Goal: Transaction & Acquisition: Book appointment/travel/reservation

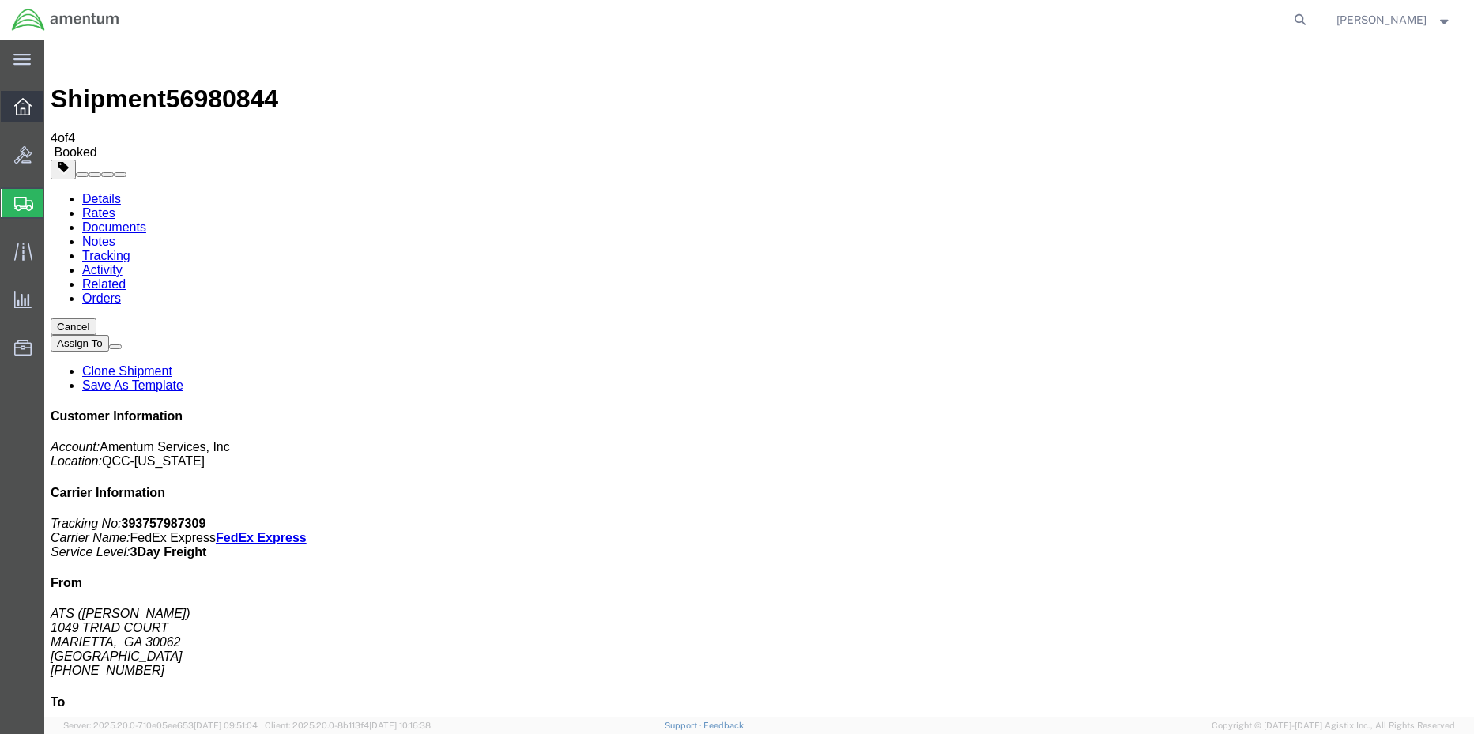
click at [13, 104] on div at bounding box center [23, 107] width 44 height 32
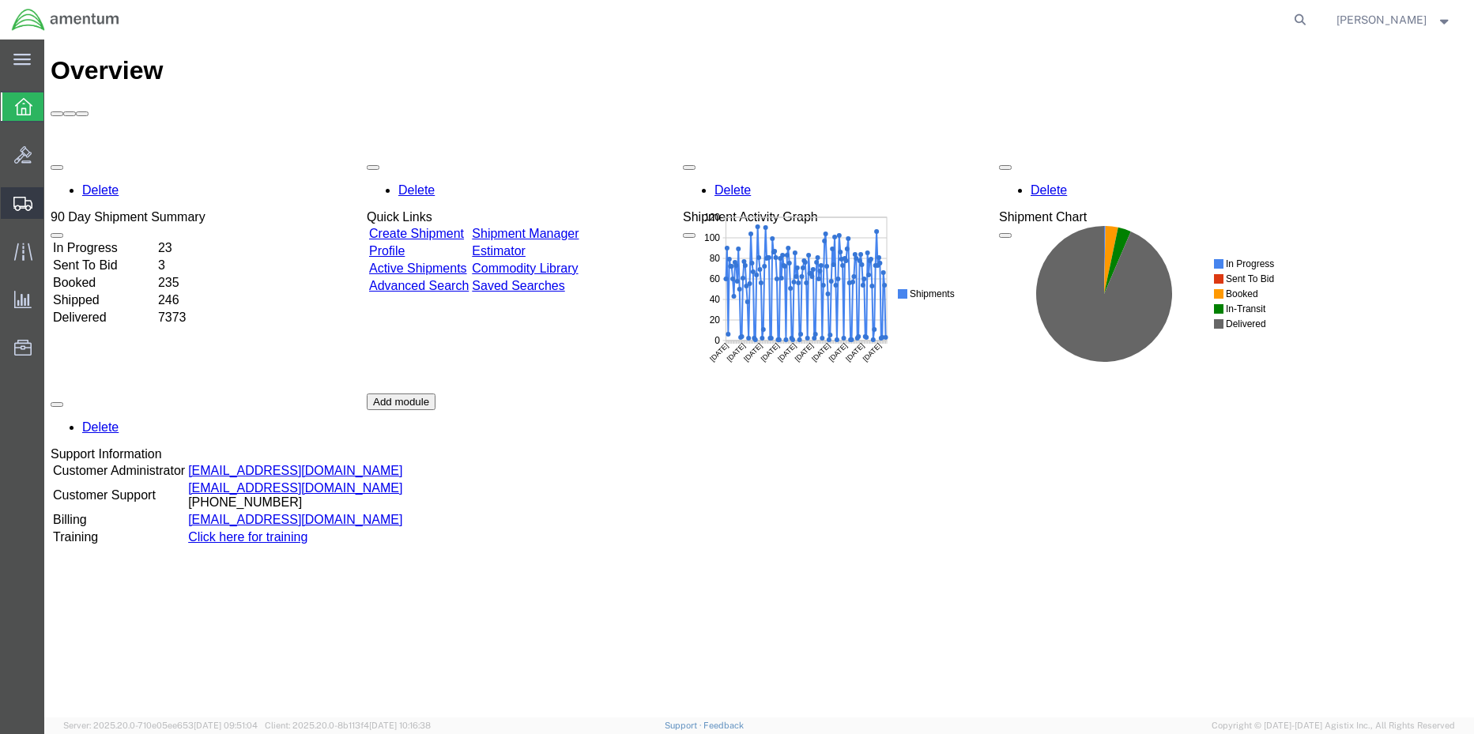
click at [0, 0] on span "Shipment Manager" at bounding box center [0, 0] width 0 height 0
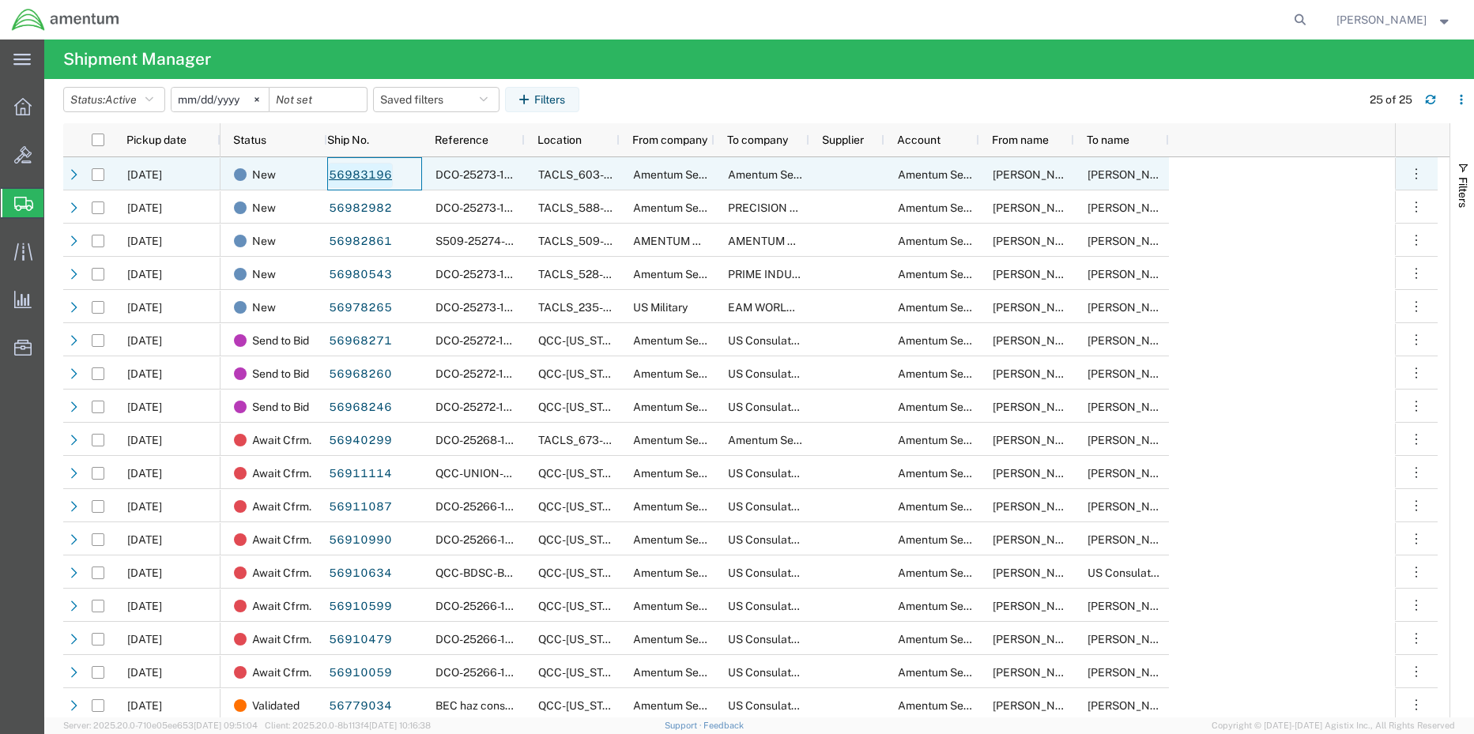
click at [349, 174] on link "56983196" at bounding box center [360, 175] width 65 height 25
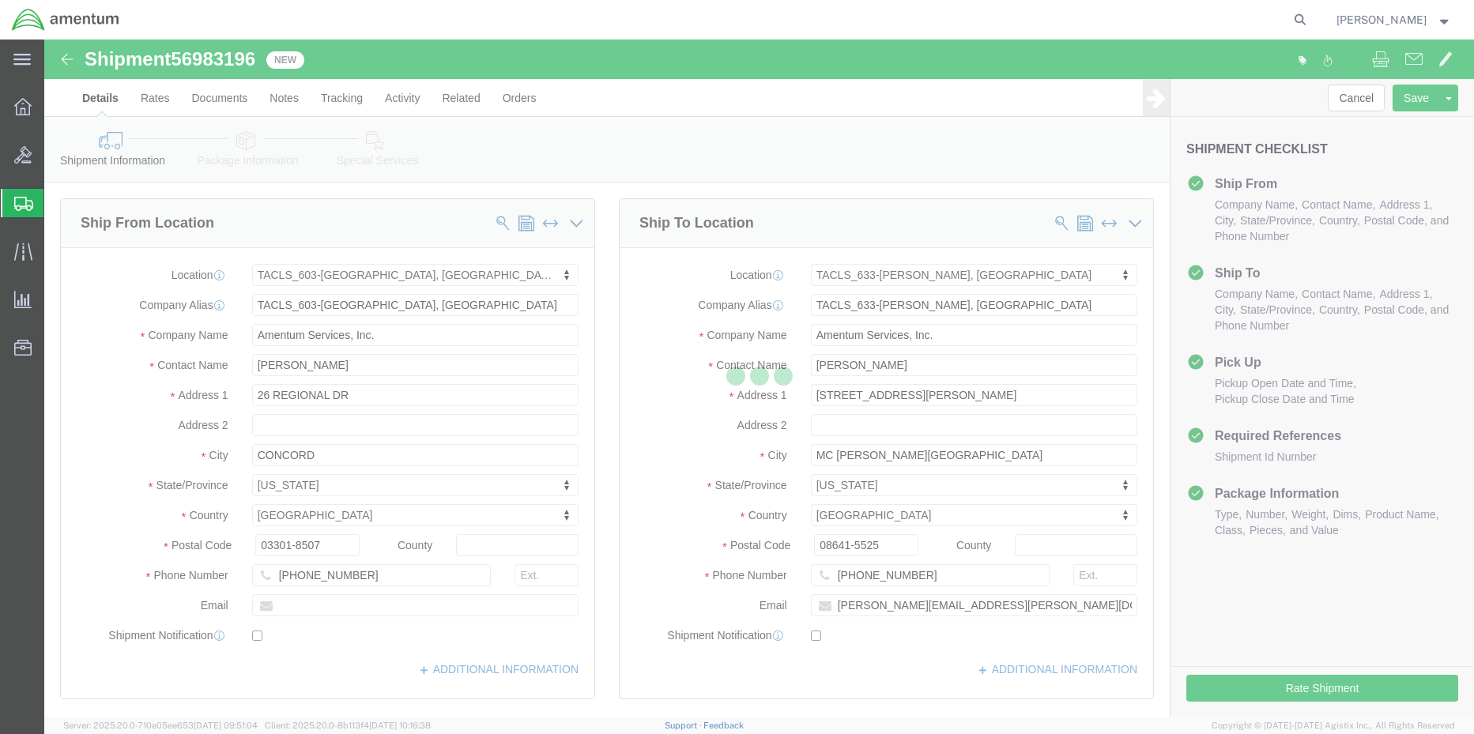
select select "42708"
select select "42718"
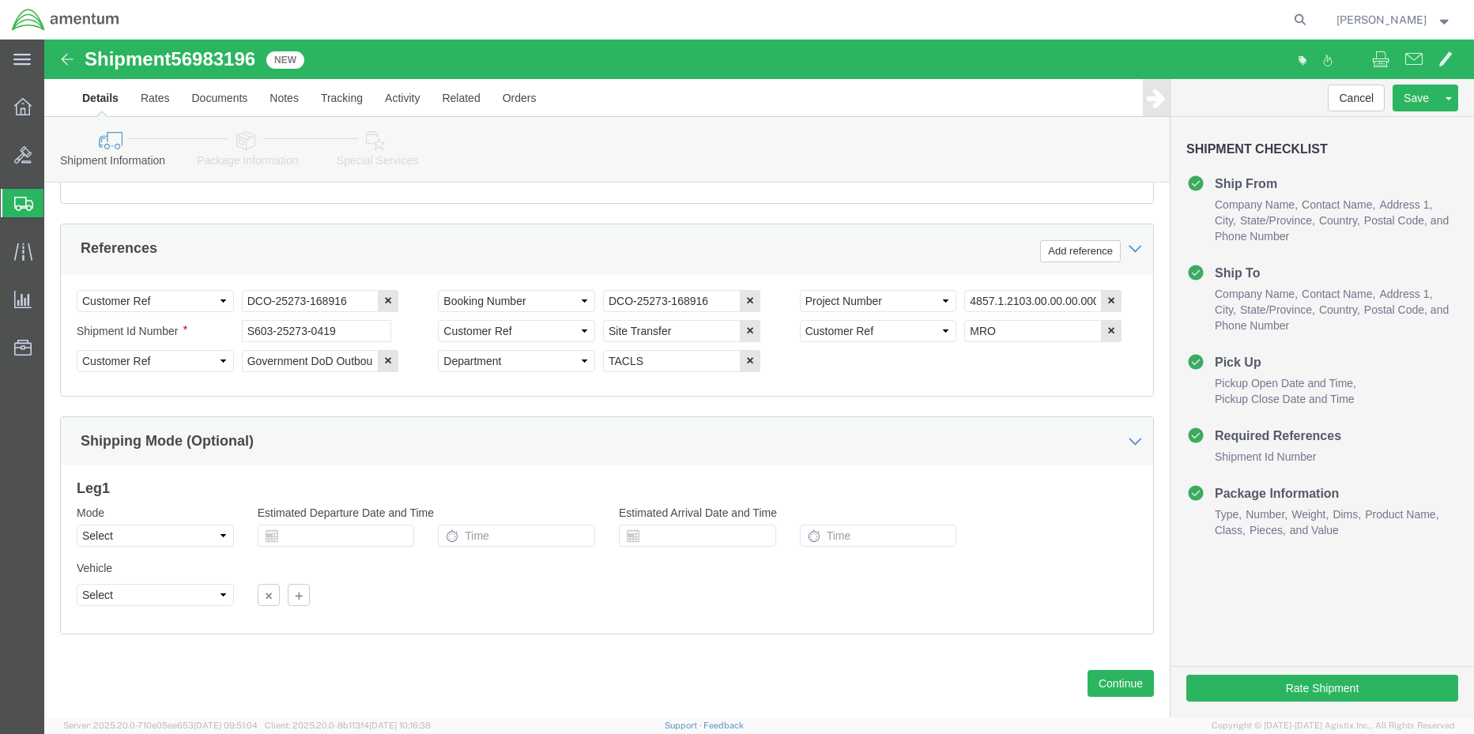
scroll to position [739, 0]
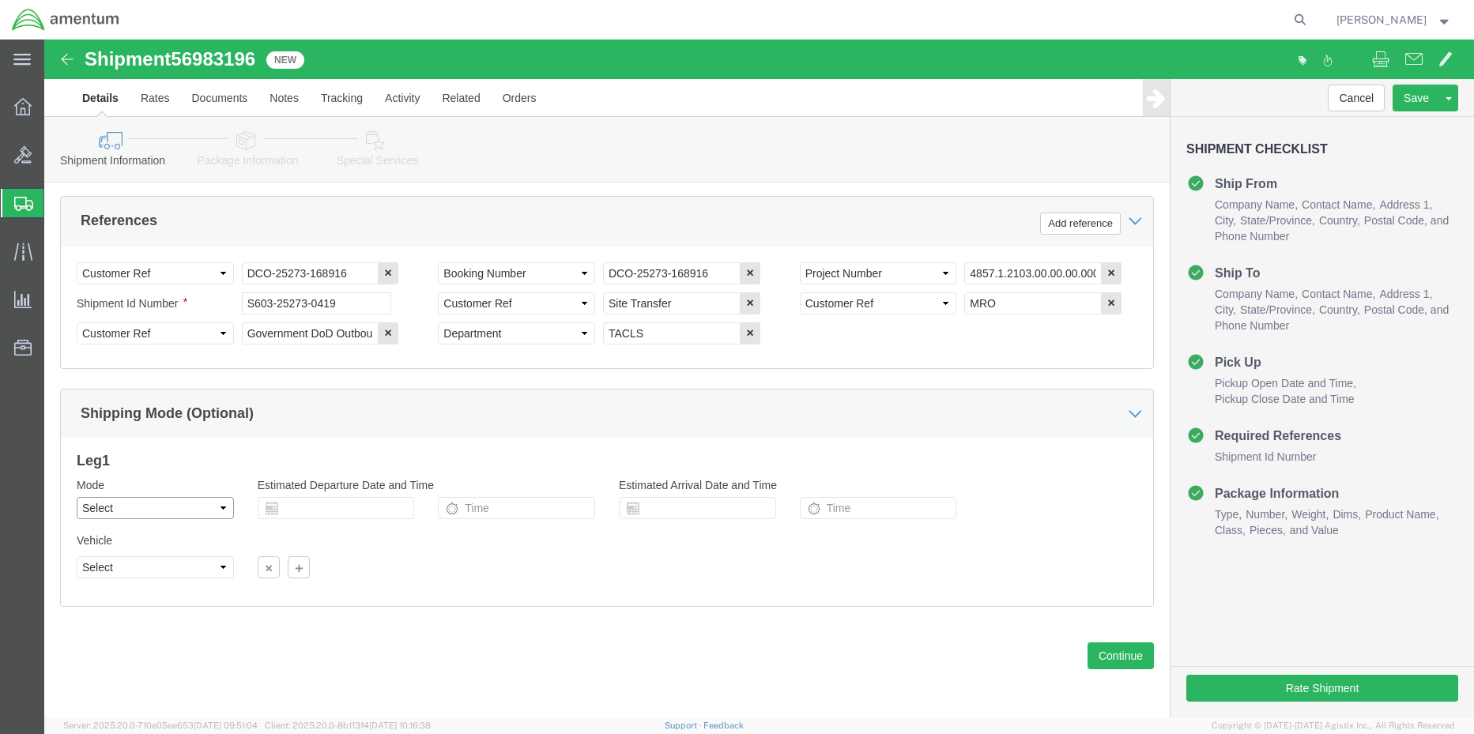
click select "Select Air Less than Truckload Multi-Leg Ocean Freight Rail Small Parcel Truckl…"
select select "TL"
click select "Select Air Less than Truckload Multi-Leg Ocean Freight Rail Small Parcel Truckl…"
click select "Select 1-Ton (PSS) 10 Wheel 10 Yard Dump Truck 20 Yard Dump Truck Bobtail Botto…"
select select "FLBD"
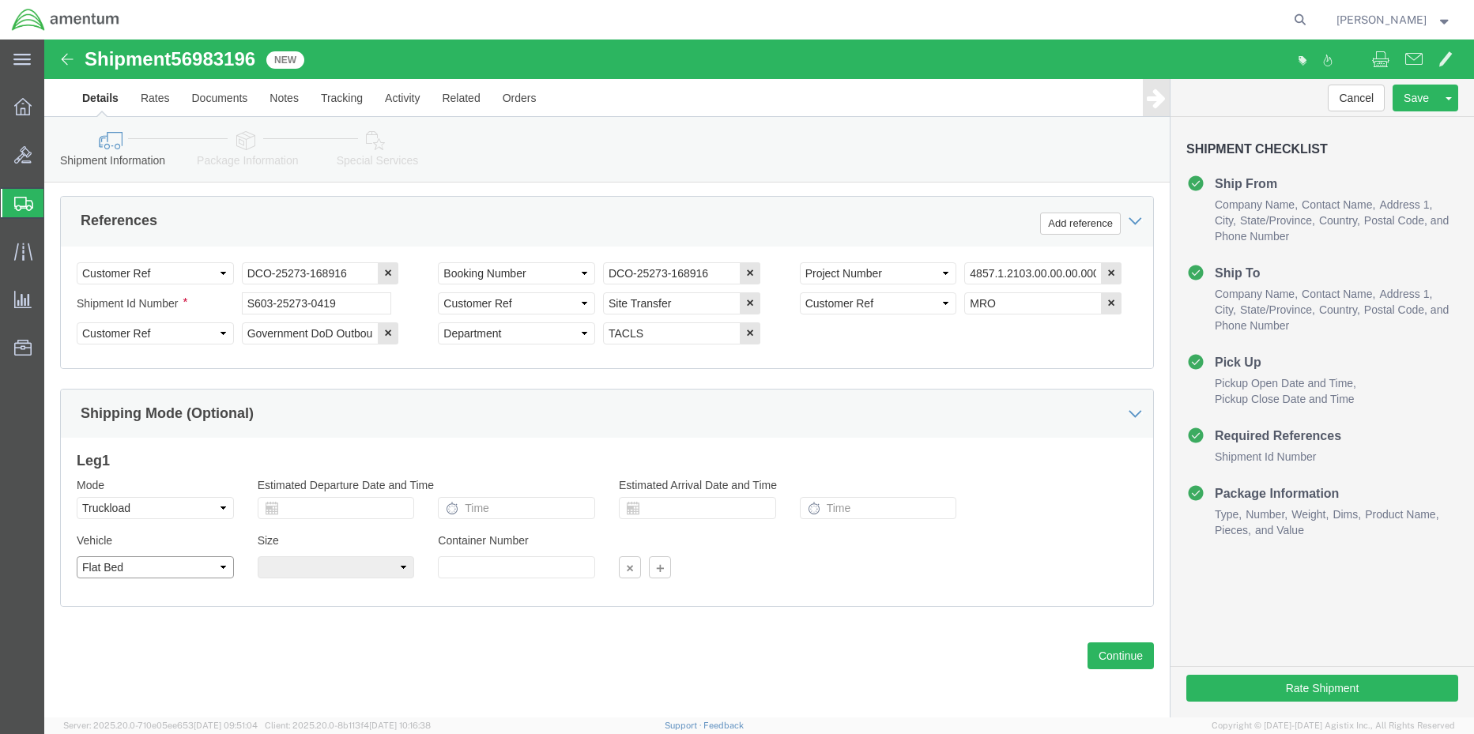
click select "Select 1-Ton (PSS) 10 Wheel 10 Yard Dump Truck 20 Yard Dump Truck Bobtail Botto…"
click select "Select 35 Feet 20 Feet 28 Feet 53 Feet 40 Feet 48 Feet"
click button "Continue"
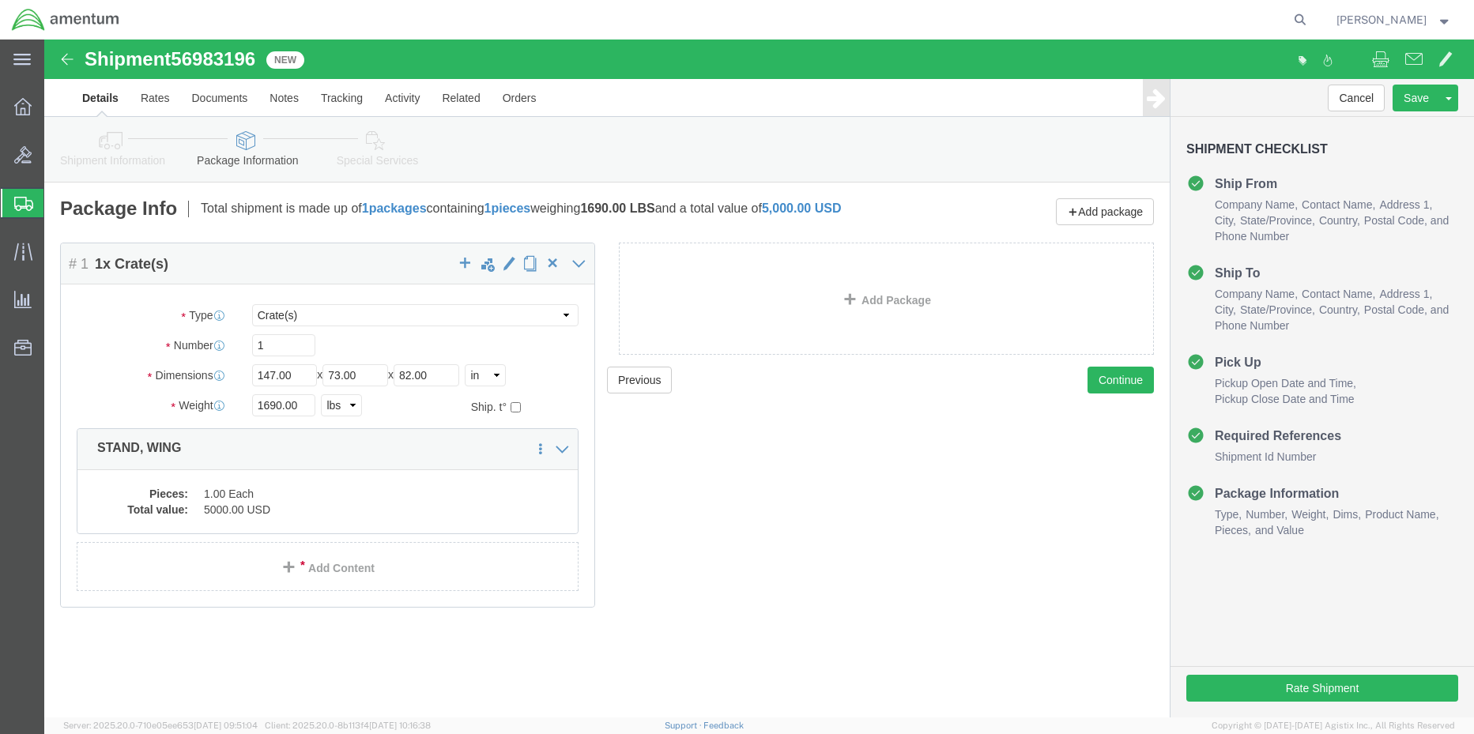
click span "56983196"
copy span "56983196"
click at [26, 106] on icon at bounding box center [22, 106] width 17 height 17
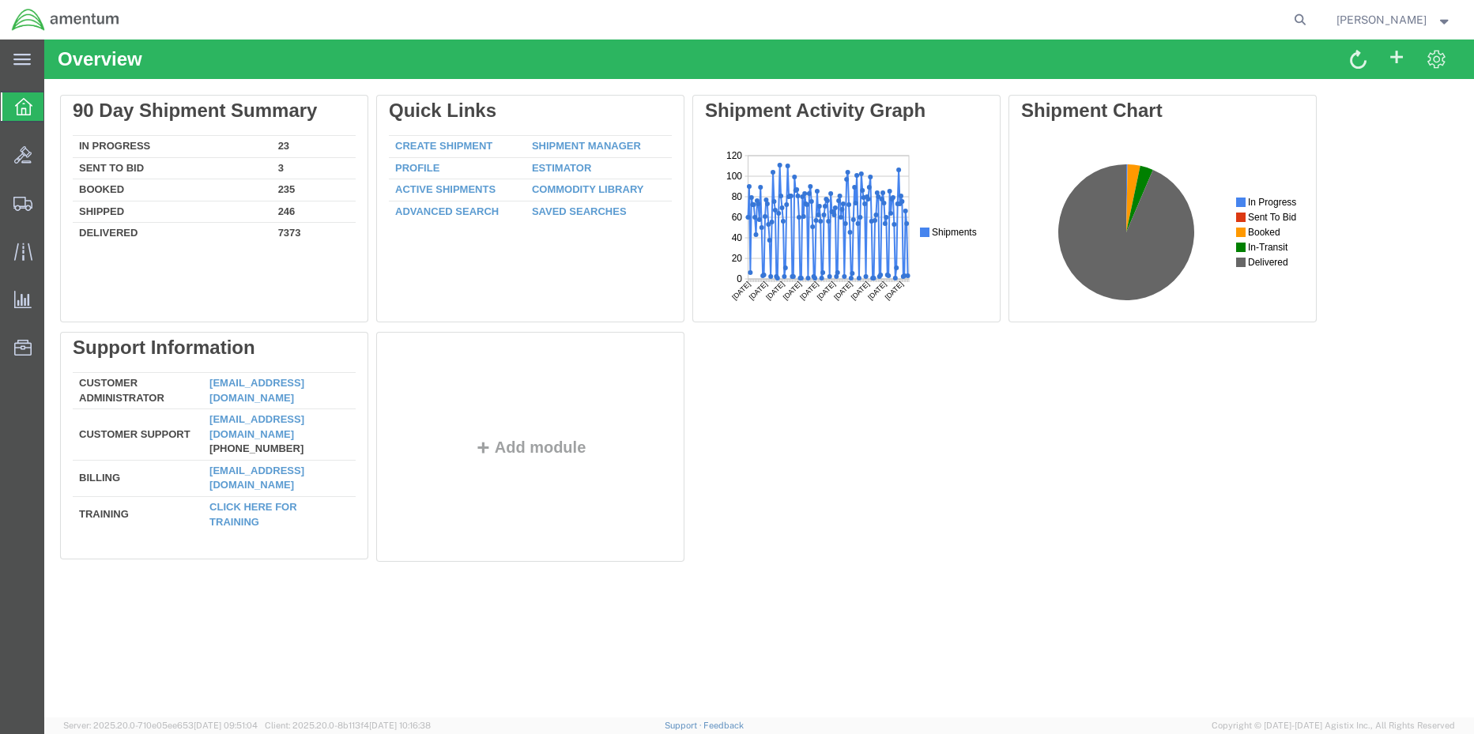
drag, startPoint x: 915, startPoint y: 62, endPoint x: 2038, endPoint y: 82, distance: 1123.5
click at [1473, 82] on html "Overview Delete 90 Day Shipment Summary In Progress 23 Sent To Bid 3 Booked 235…" at bounding box center [759, 379] width 1430 height 678
click at [0, 0] on span "Shipment Manager" at bounding box center [0, 0] width 0 height 0
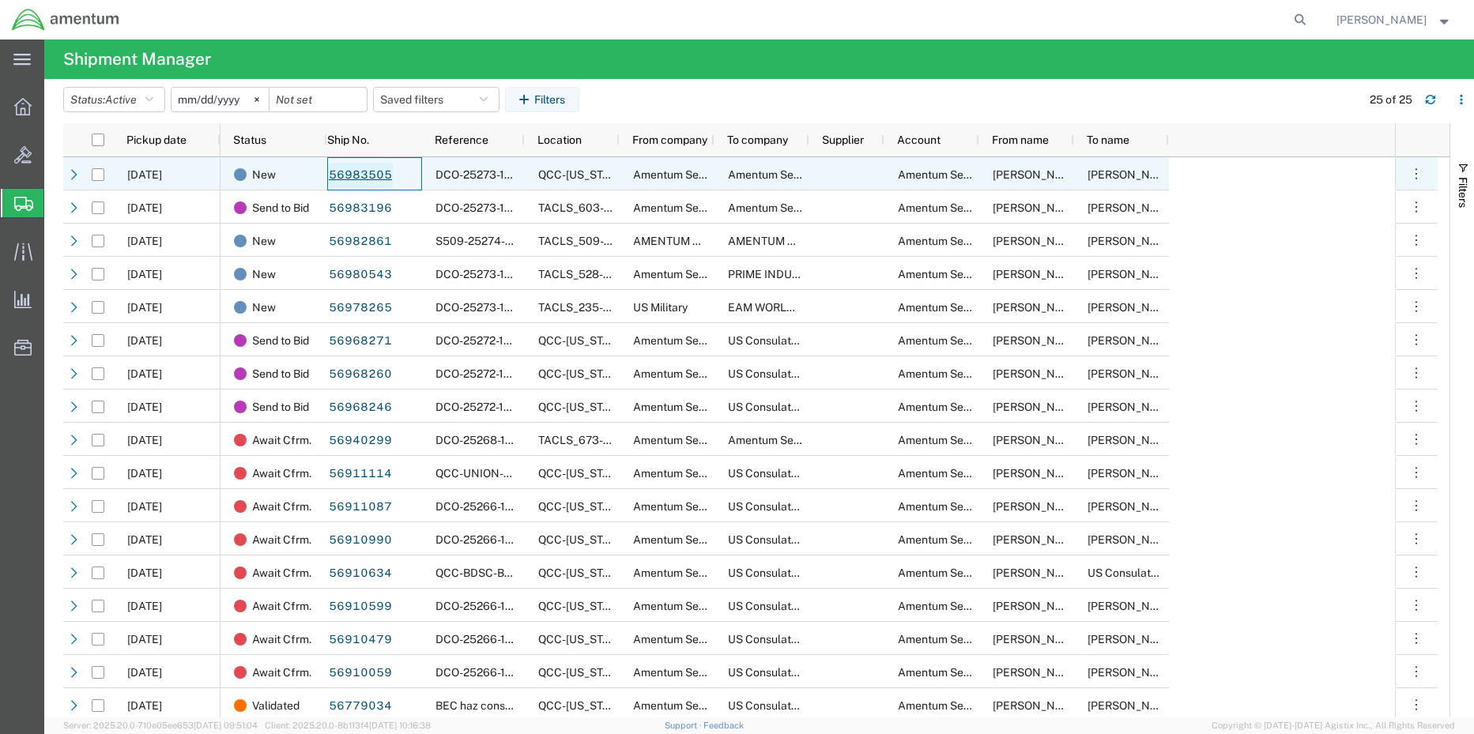
click at [368, 178] on link "56983505" at bounding box center [360, 175] width 65 height 25
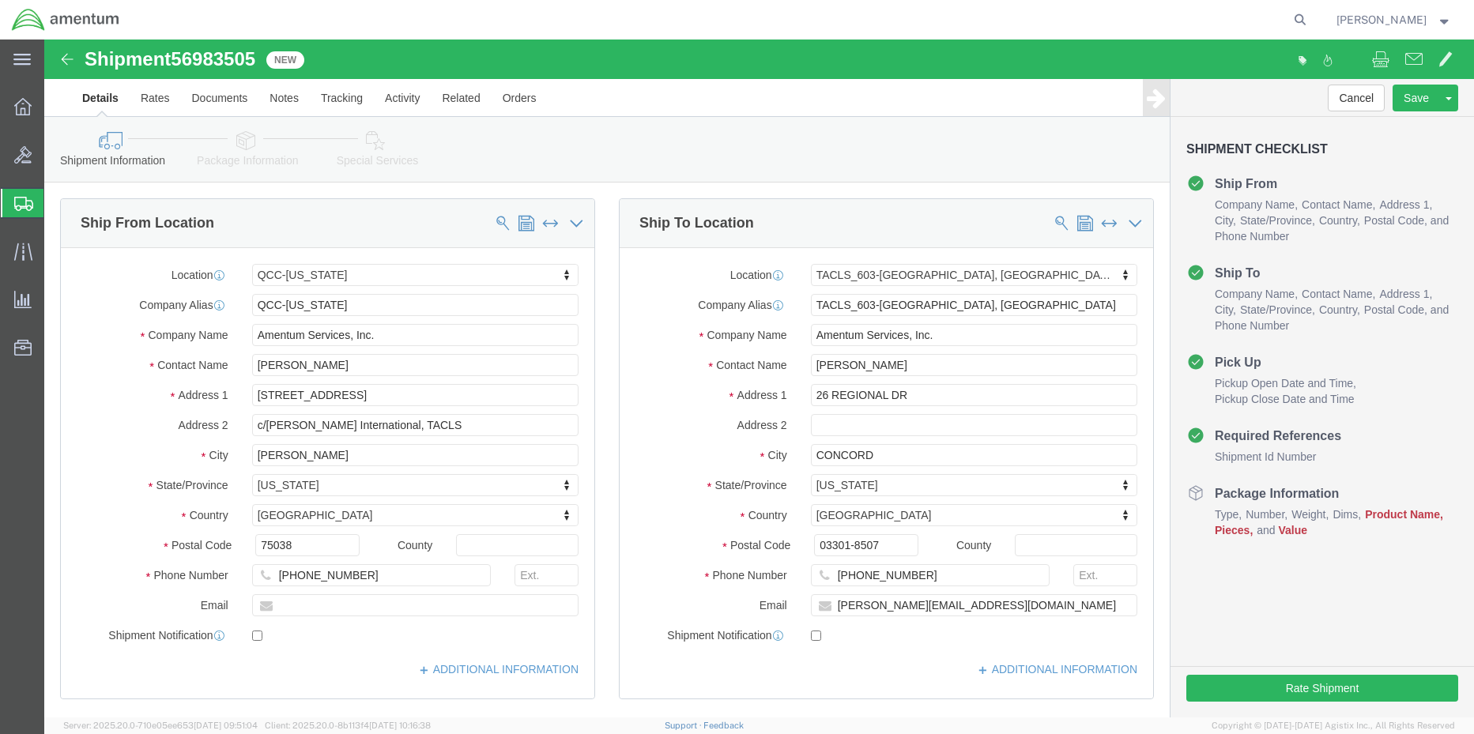
select select "42668"
select select "42708"
click icon
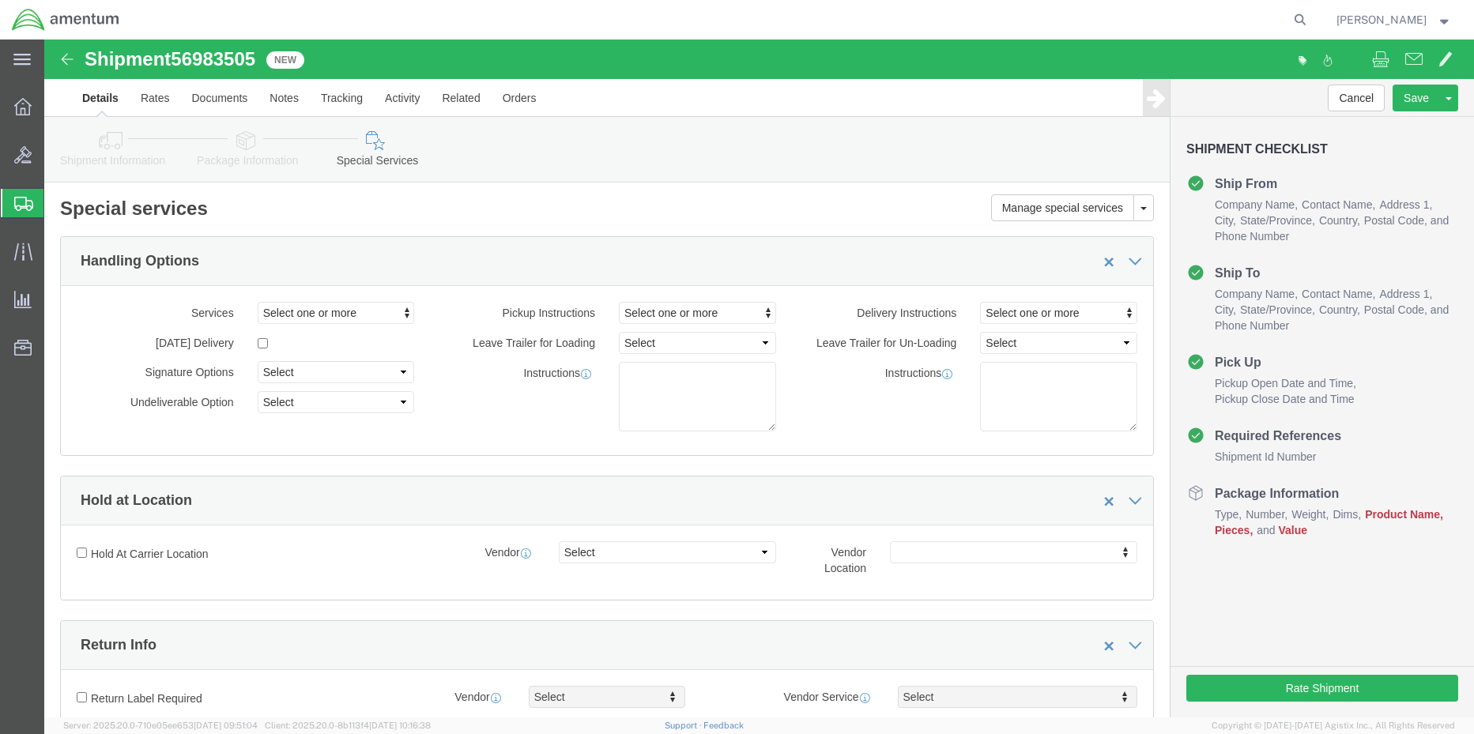
click icon
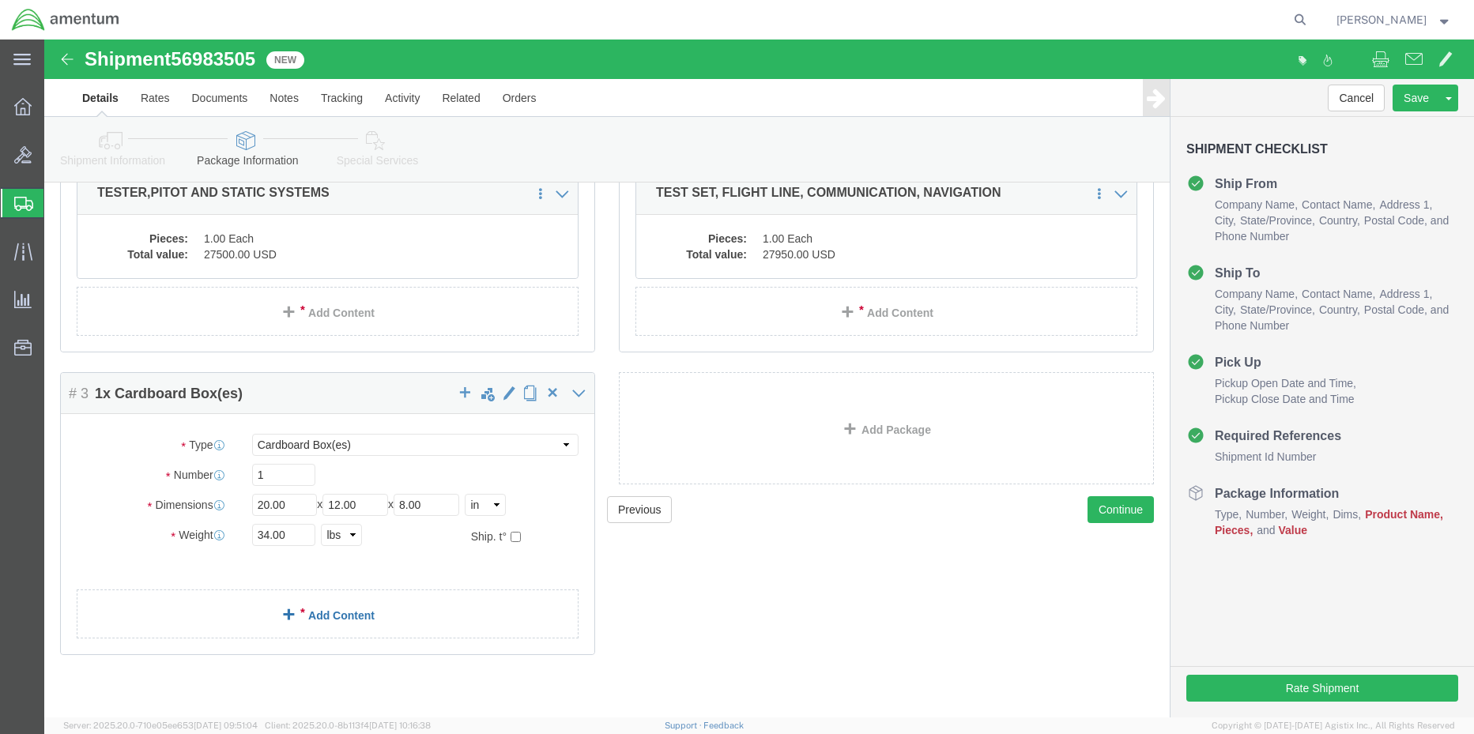
scroll to position [272, 0]
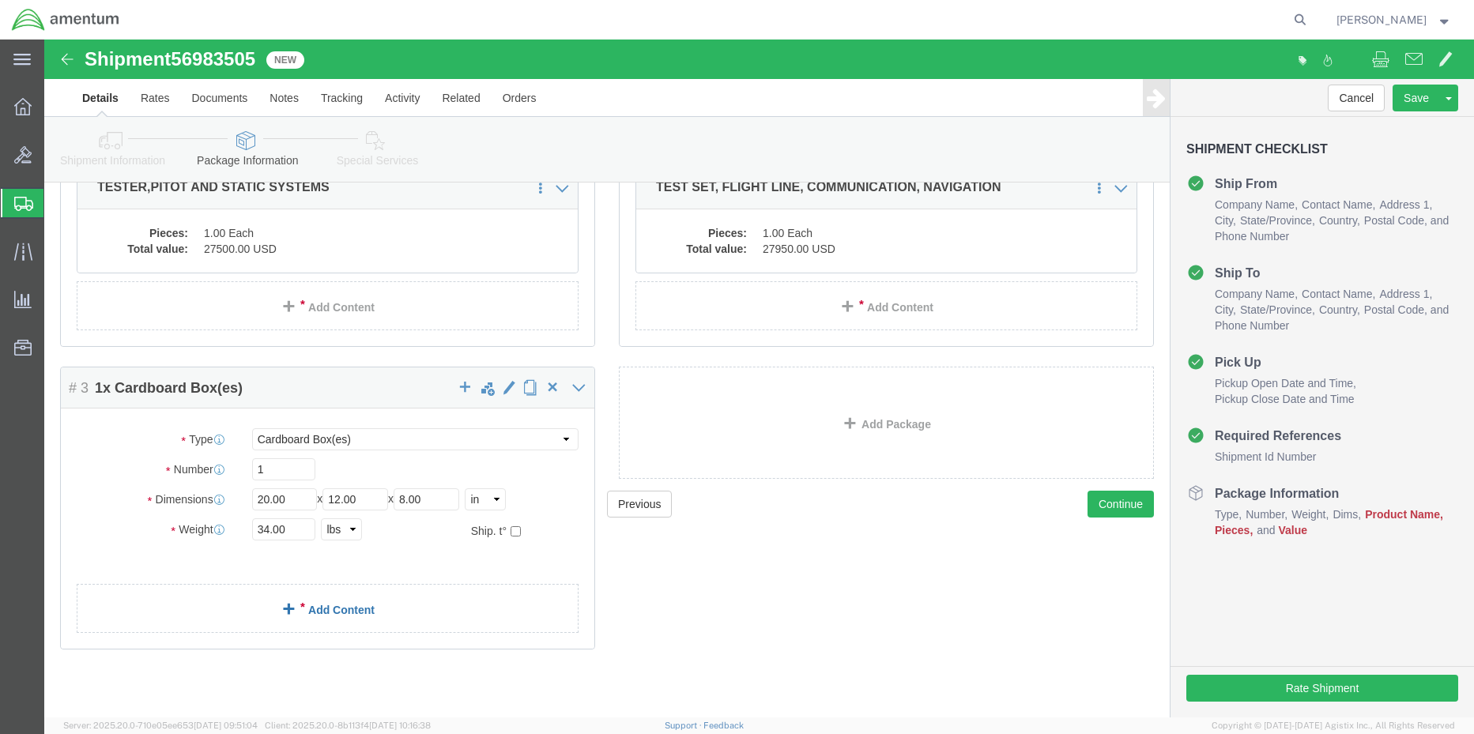
click link "Add Content"
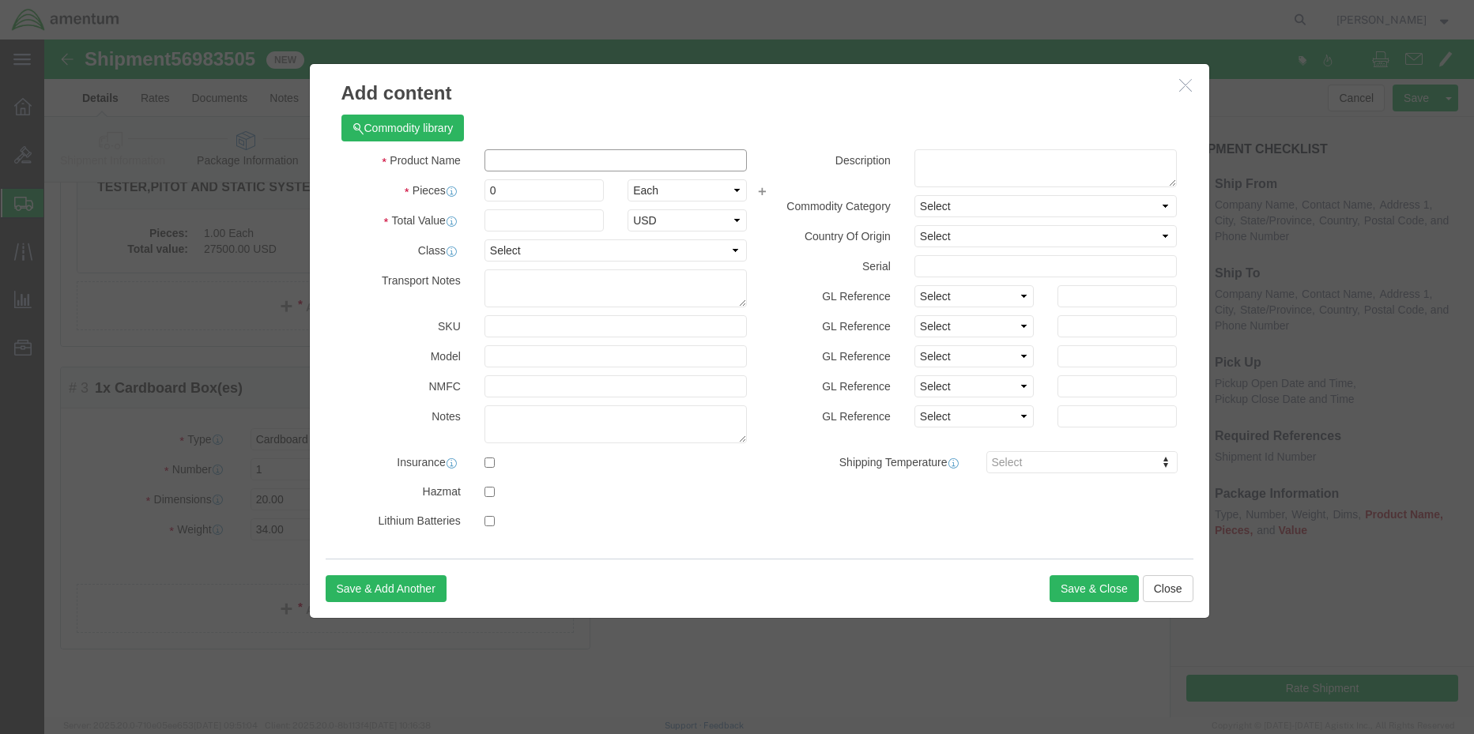
click input "text"
type input "TOOL SET"
drag, startPoint x: 463, startPoint y: 153, endPoint x: 386, endPoint y: 153, distance: 77.5
click div "Pieces 0 Select Bag Barrels 100Board Feet Bottle Box Blister Pack Carats Can Ca…"
type input "1"
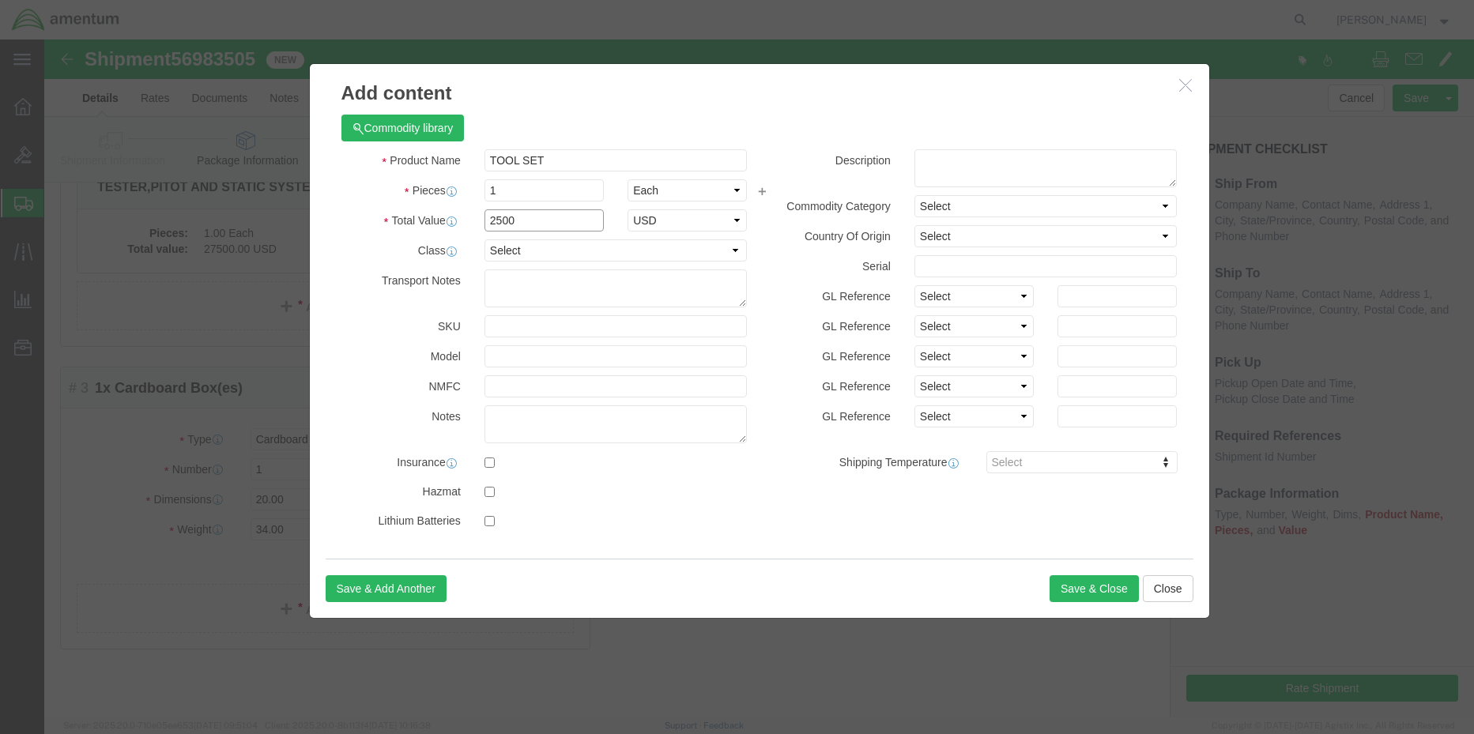
type input "2500"
select select "USD"
click button "Save & Close"
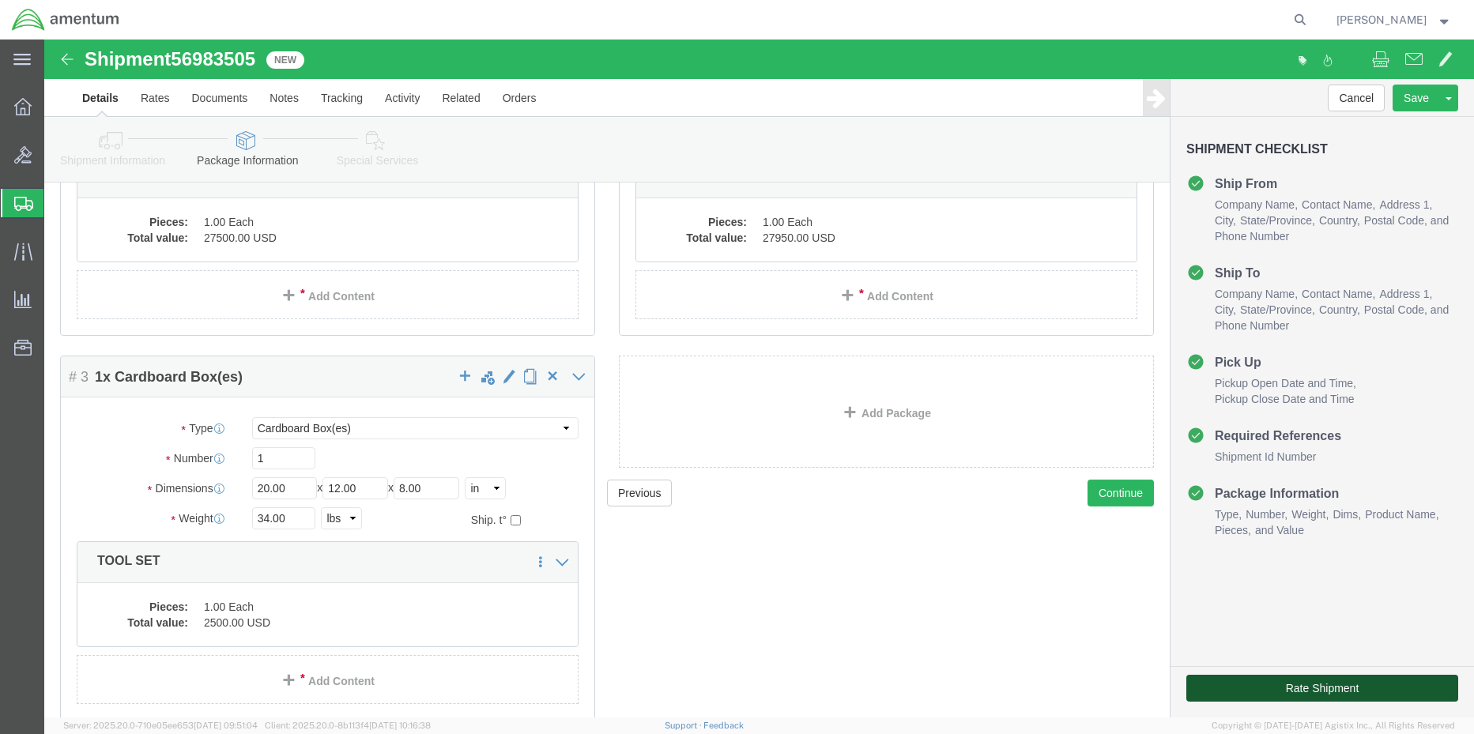
click button "Rate Shipment"
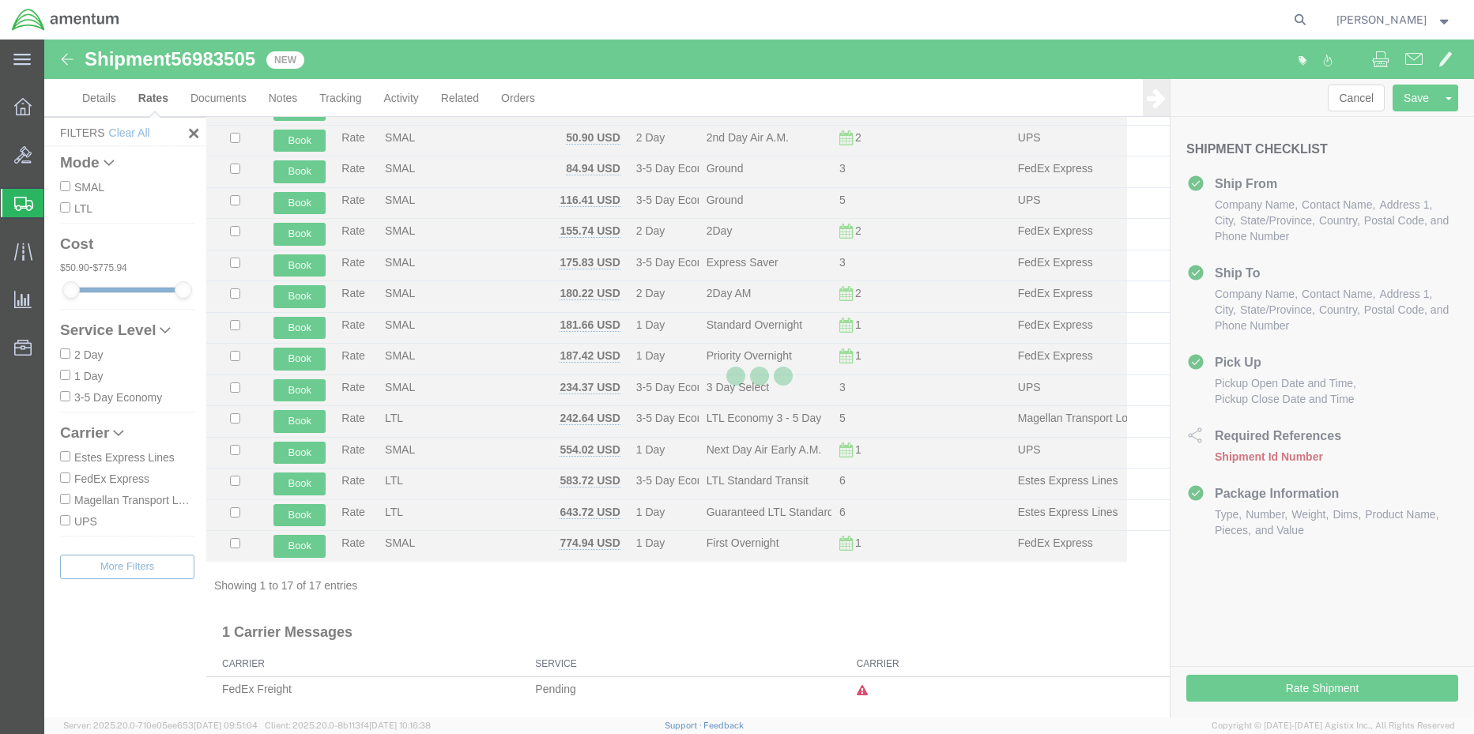
scroll to position [179, 0]
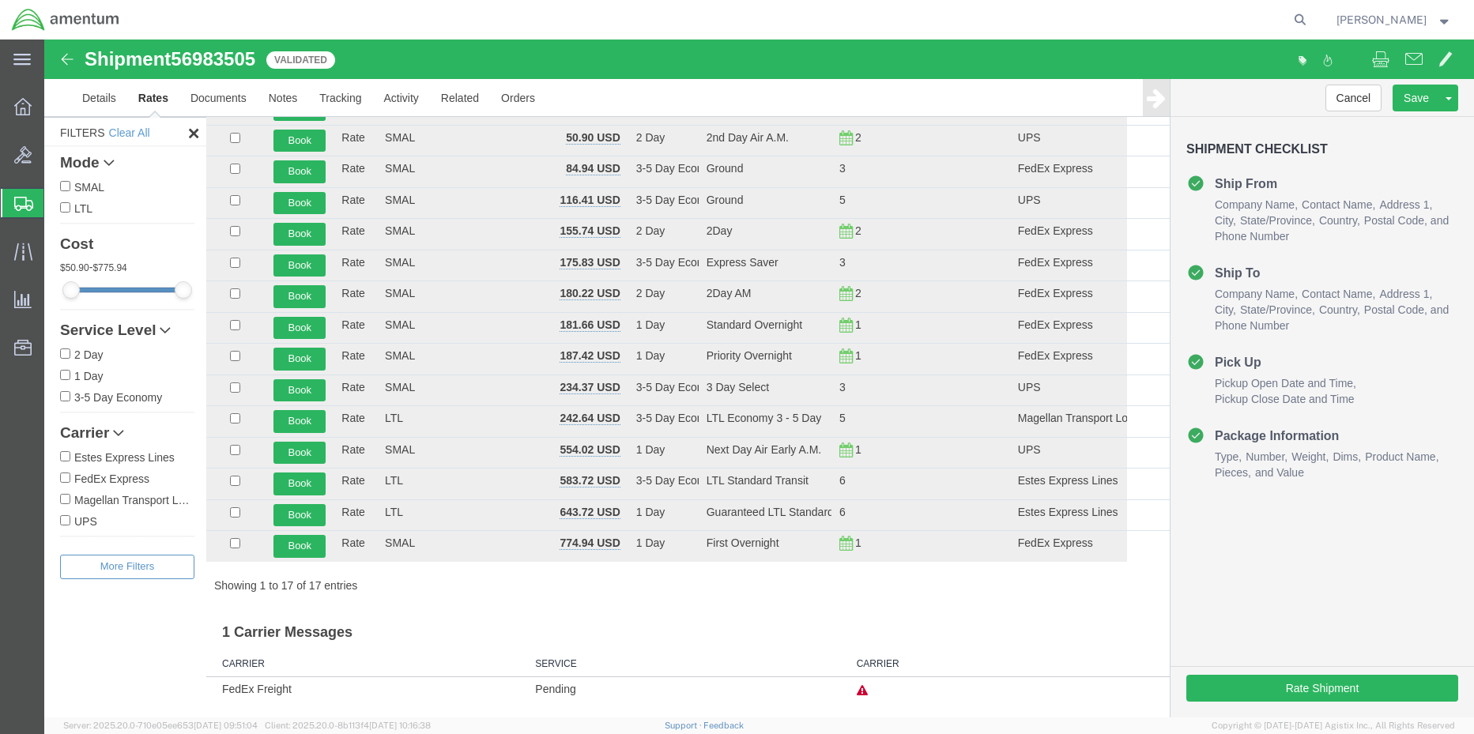
click at [62, 477] on input "FedEx Express" at bounding box center [65, 478] width 10 height 10
checkbox input "true"
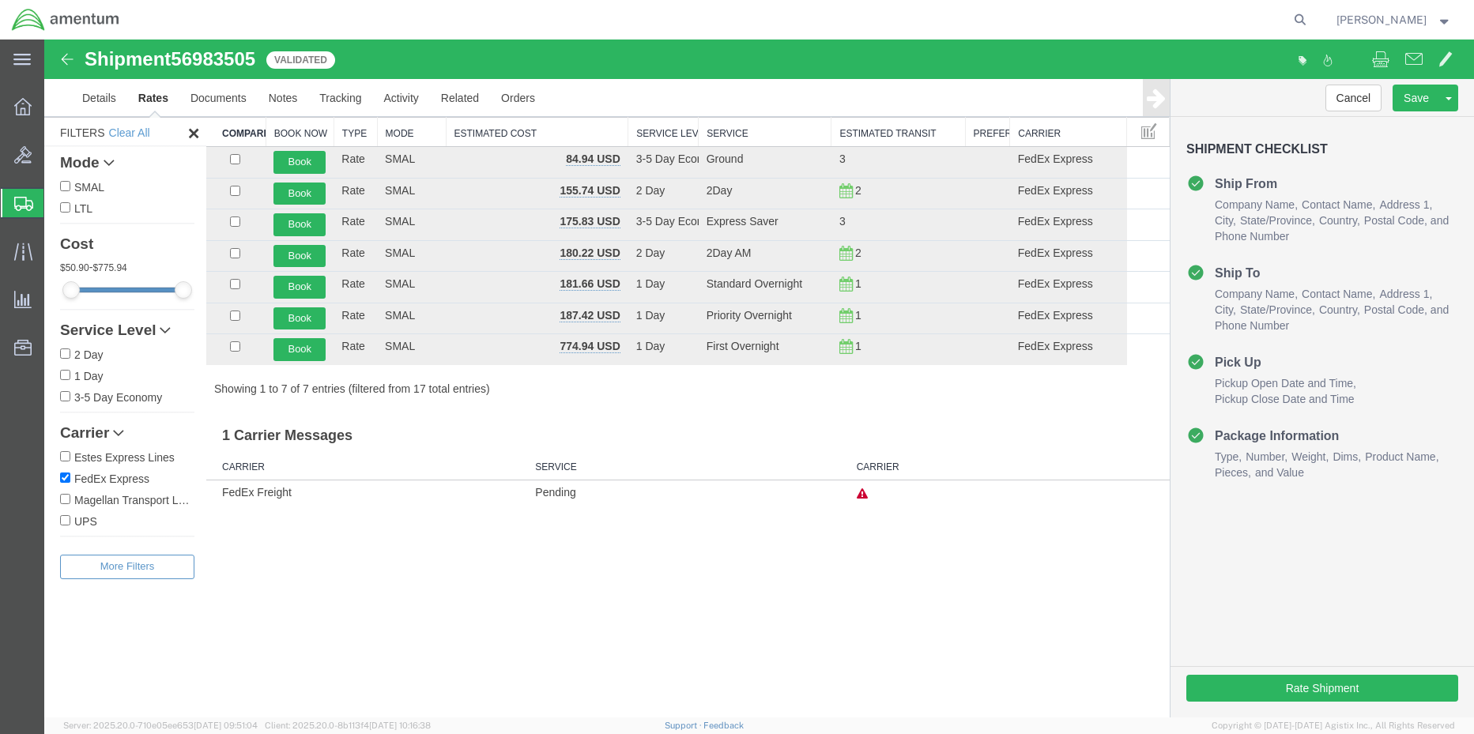
scroll to position [0, 0]
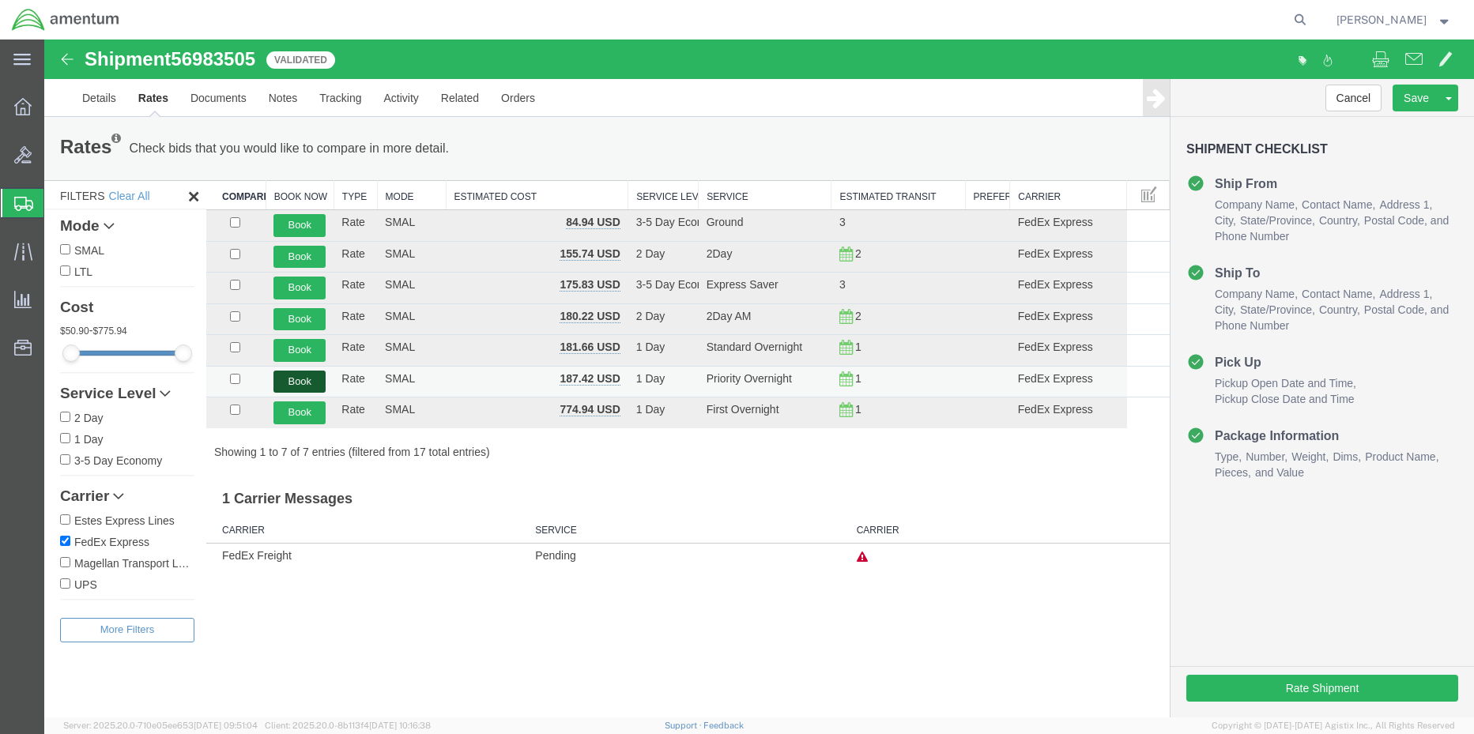
click at [301, 382] on button "Book" at bounding box center [300, 382] width 52 height 23
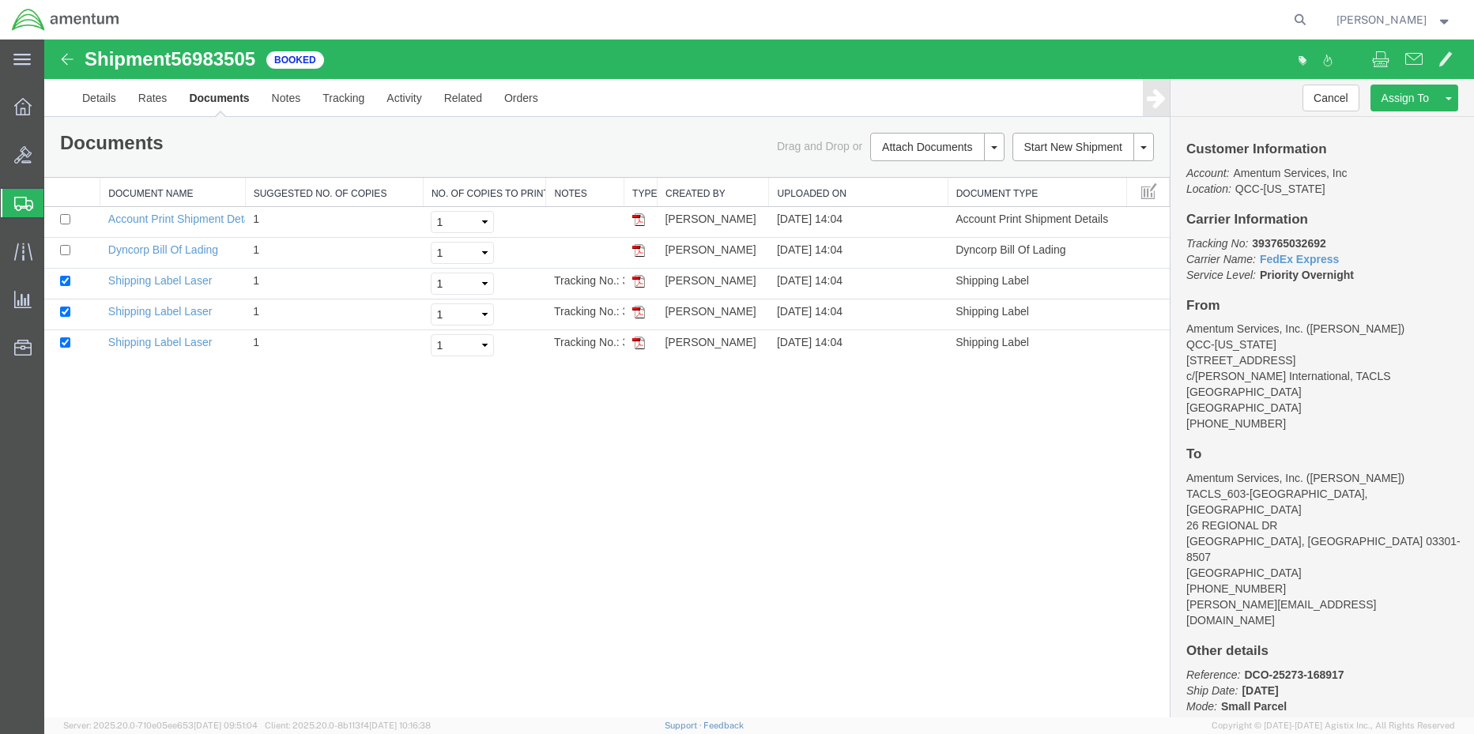
drag, startPoint x: 628, startPoint y: 185, endPoint x: 621, endPoint y: 186, distance: 7.9
click at [631, 186] on th "Type" at bounding box center [640, 192] width 33 height 29
drag, startPoint x: 626, startPoint y: 191, endPoint x: 754, endPoint y: 191, distance: 128.1
click at [769, 178] on div at bounding box center [607, 178] width 1126 height 0
drag, startPoint x: 624, startPoint y: 190, endPoint x: 687, endPoint y: 198, distance: 63.7
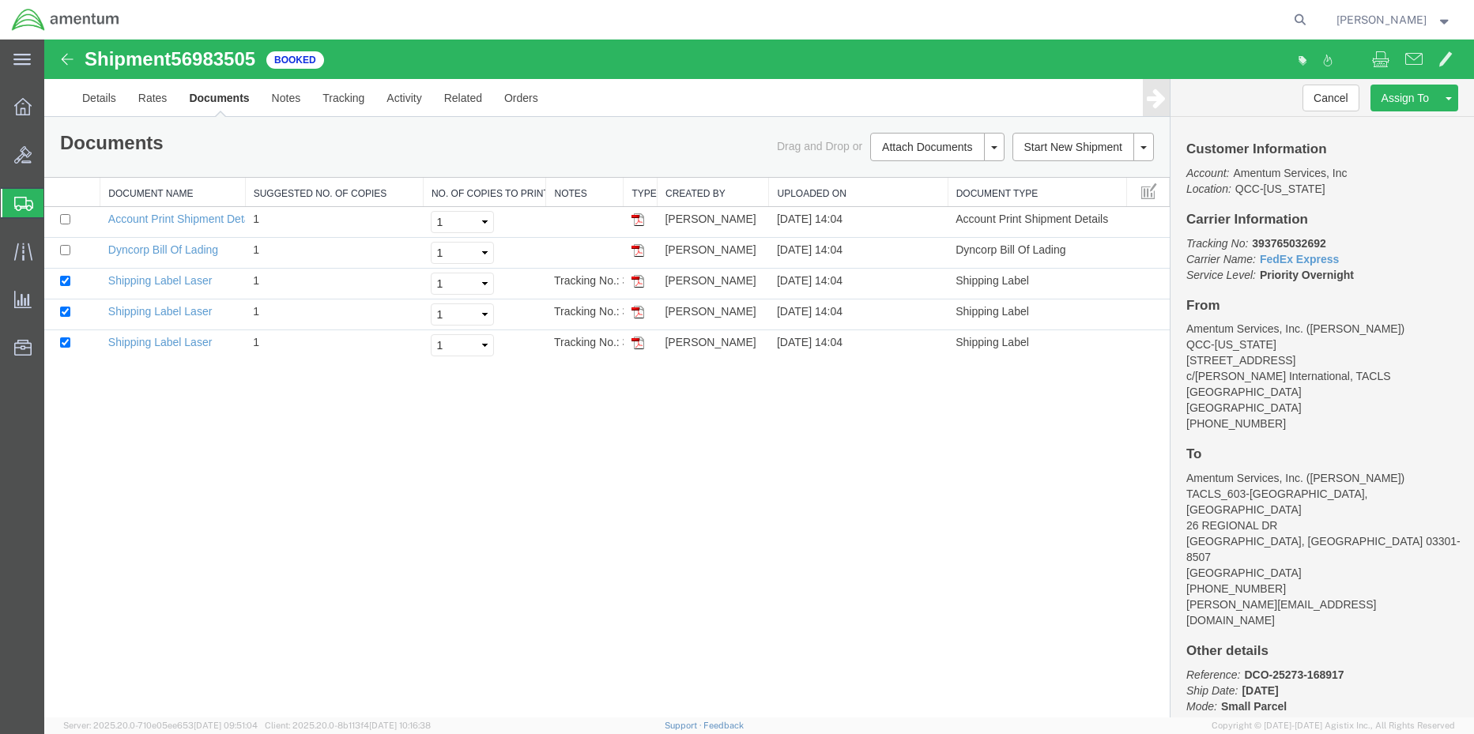
click at [692, 197] on div "Document Name Suggested No. of Copies No. of Copies to Print Notes Type Created…" at bounding box center [607, 269] width 1126 height 183
click at [1286, 242] on b "393765032692" at bounding box center [1289, 243] width 74 height 13
copy b "393765032692"
click at [640, 282] on img at bounding box center [638, 281] width 13 height 13
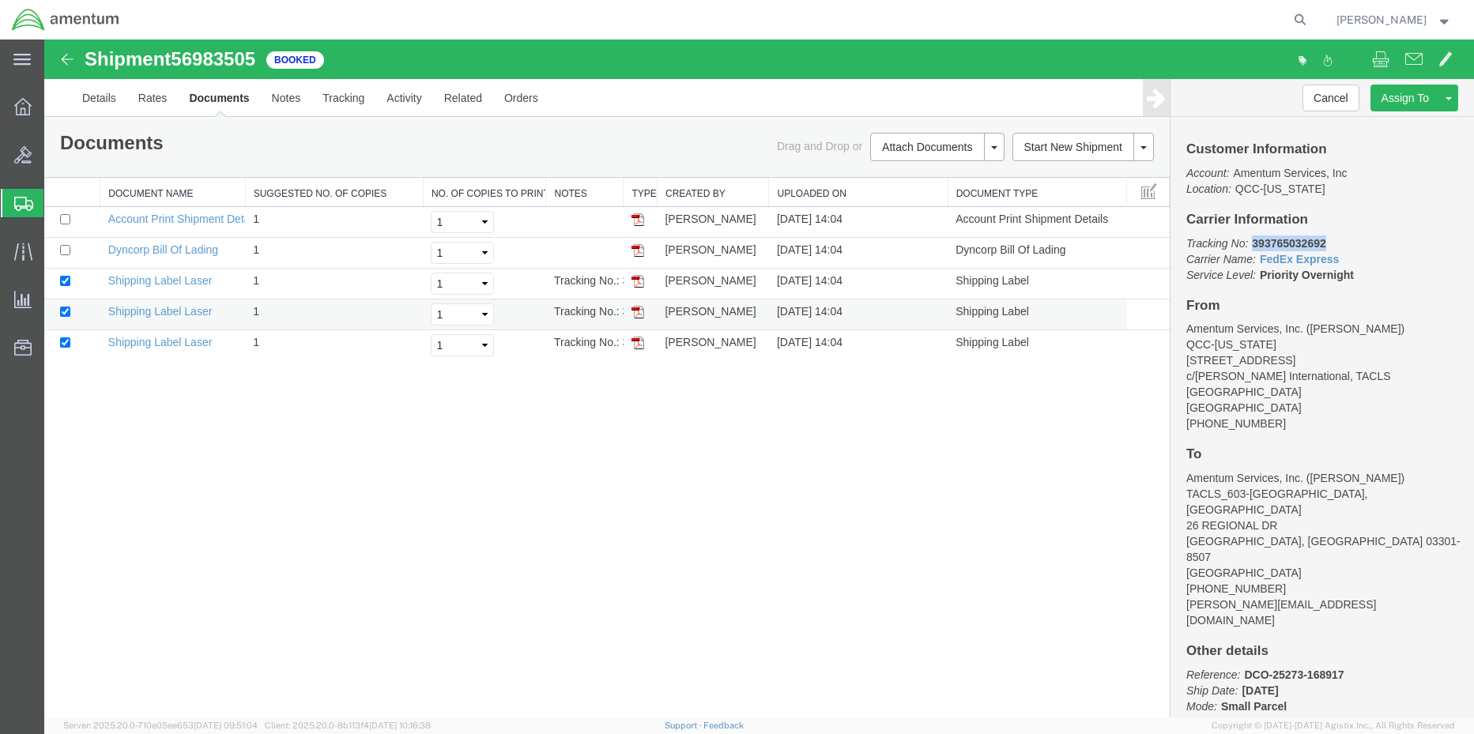
click at [636, 312] on img at bounding box center [638, 312] width 13 height 13
click at [636, 347] on img at bounding box center [638, 343] width 13 height 13
